Goal: Task Accomplishment & Management: Manage account settings

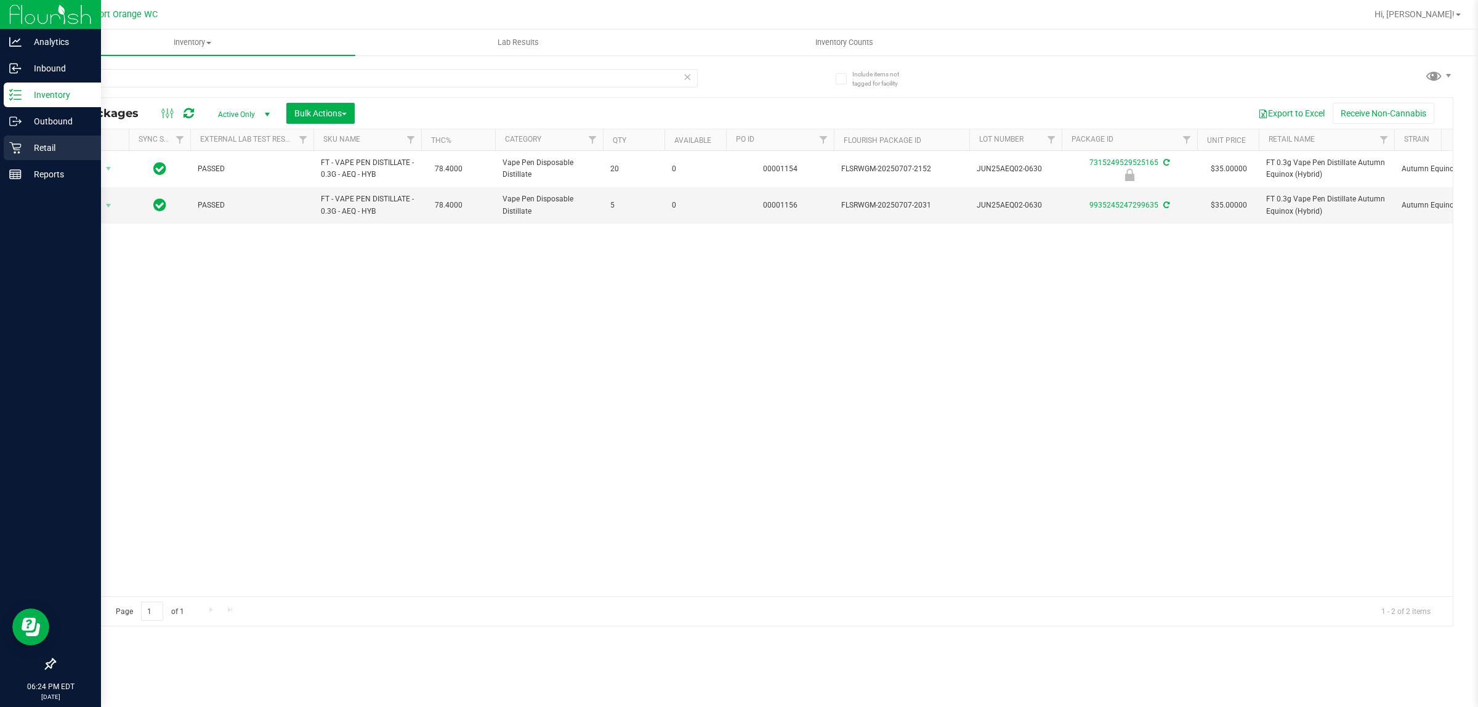
click at [7, 152] on div "Retail" at bounding box center [52, 147] width 97 height 25
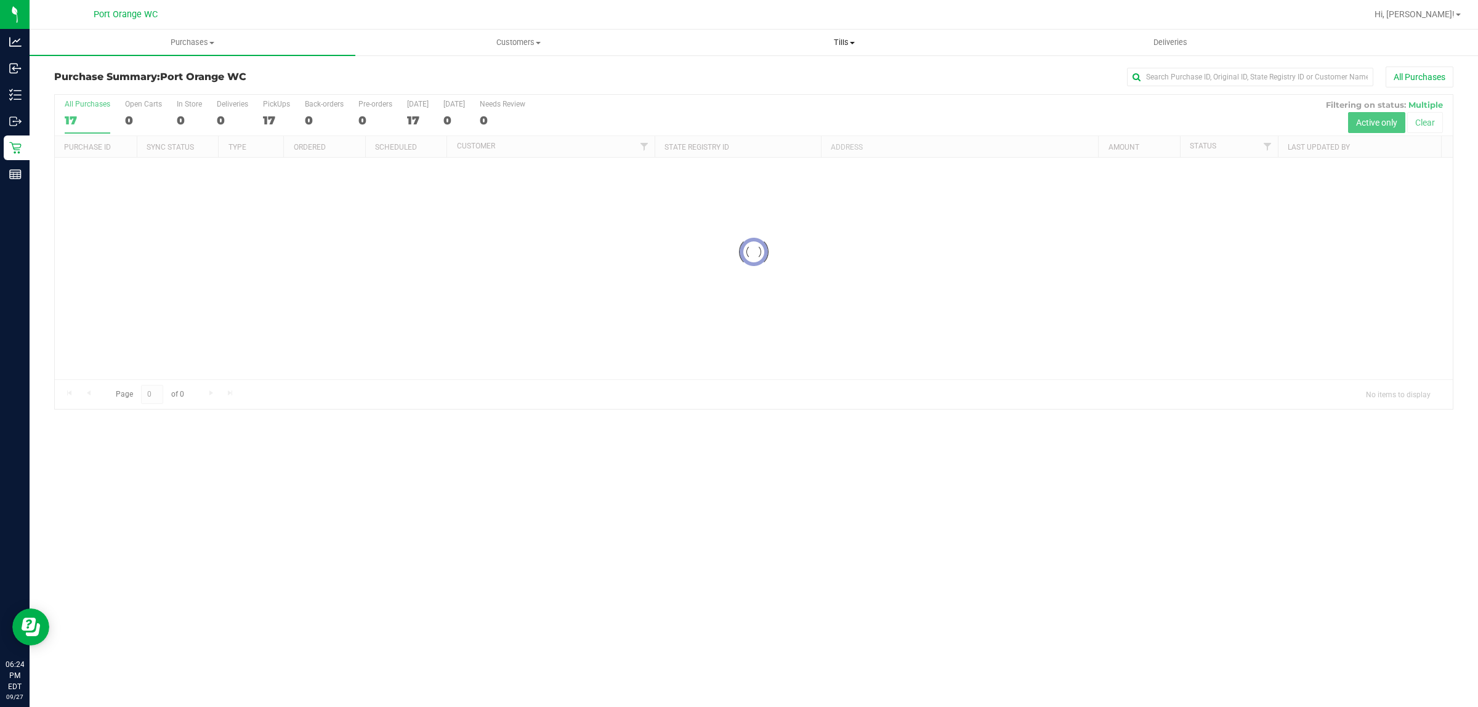
click at [845, 40] on span "Tills" at bounding box center [844, 42] width 324 height 11
click at [835, 72] on li "Manage tills" at bounding box center [844, 74] width 326 height 15
